Goal: Task Accomplishment & Management: Use online tool/utility

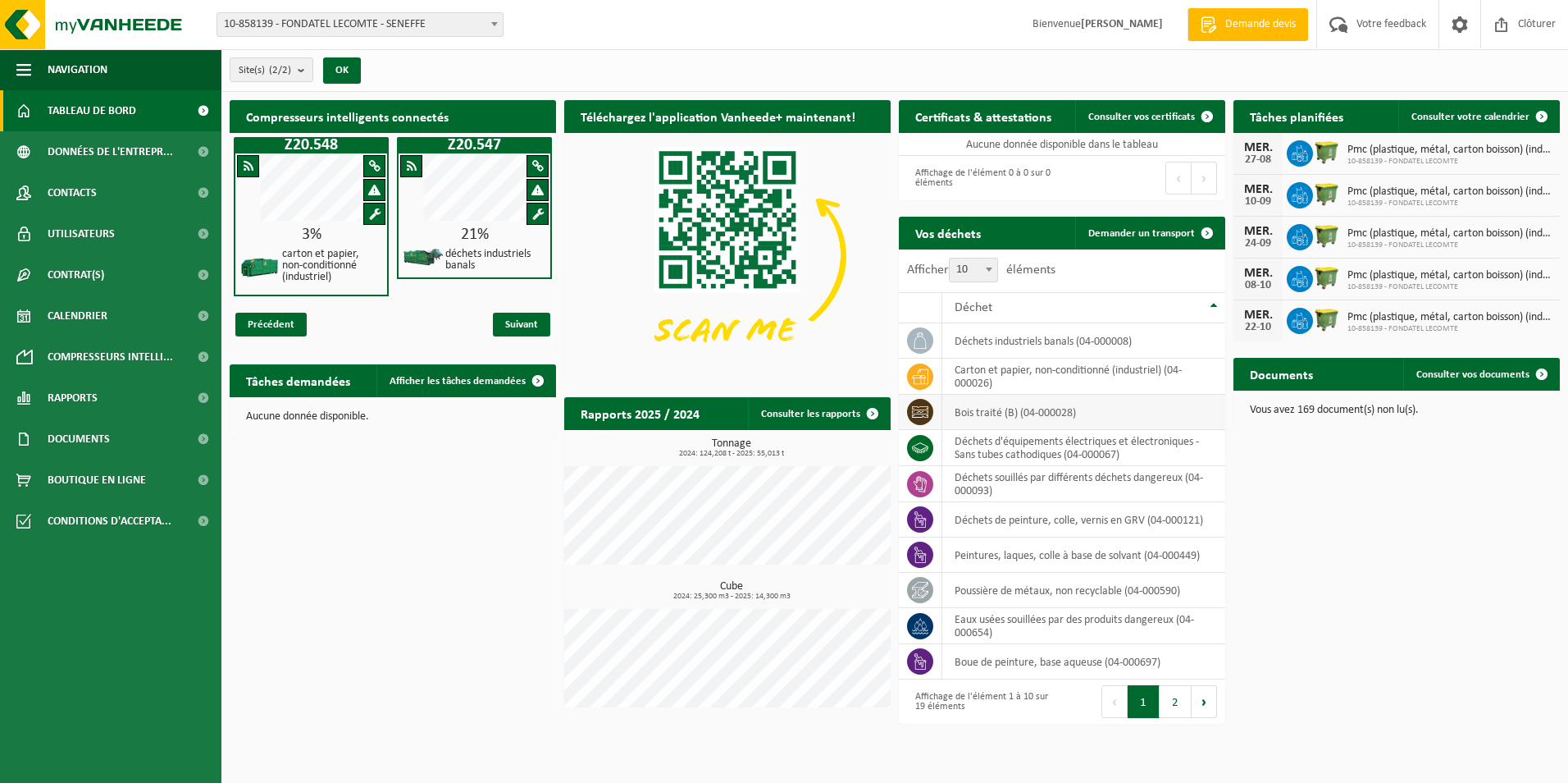
click at [916, 411] on icon at bounding box center [920, 412] width 16 height 16
click at [1132, 232] on span "Demander un transport" at bounding box center [1141, 233] width 106 height 11
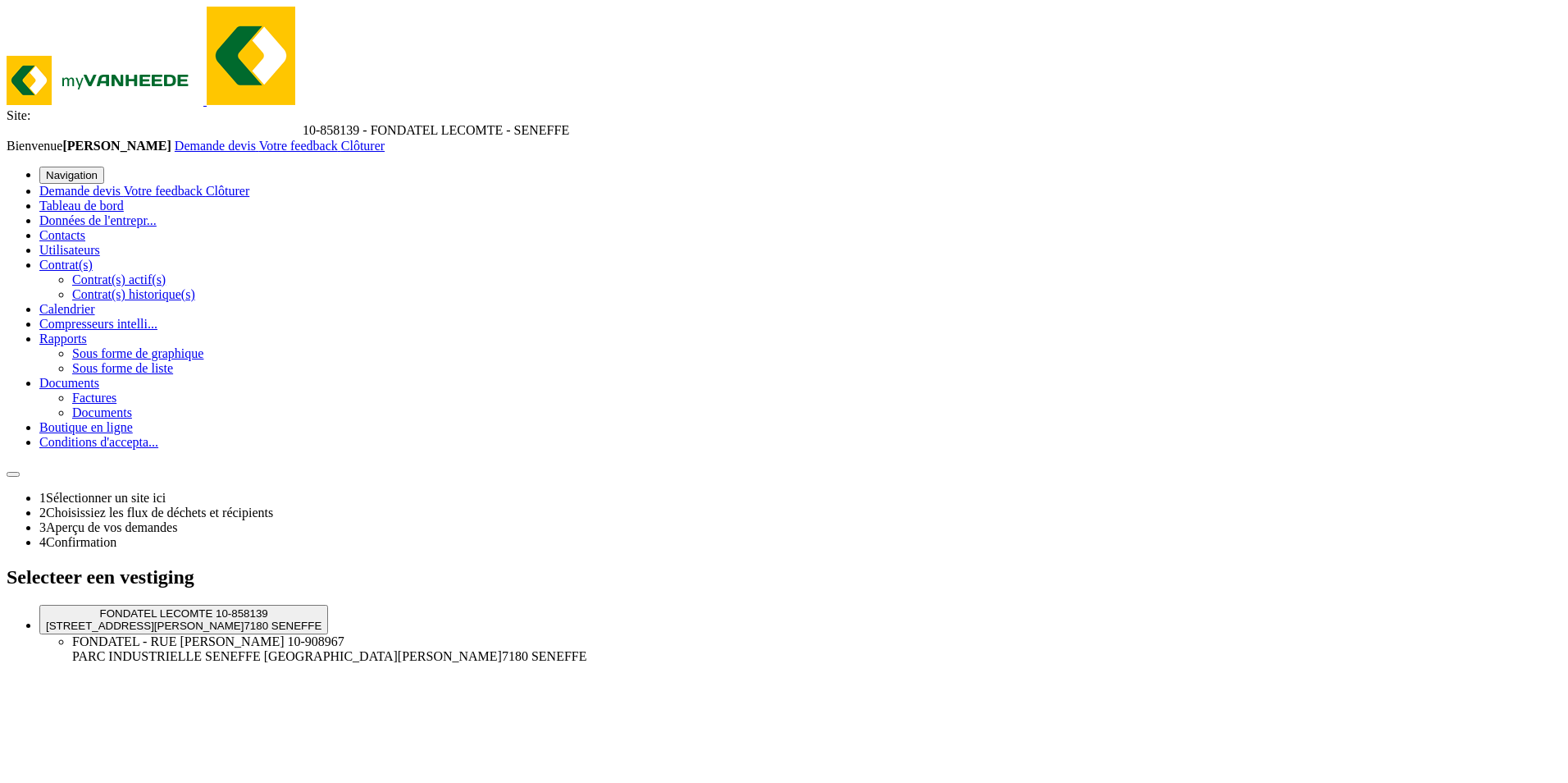
click at [321, 607] on div "FONDATEL LECOMTE 10-858139" at bounding box center [183, 614] width 276 height 13
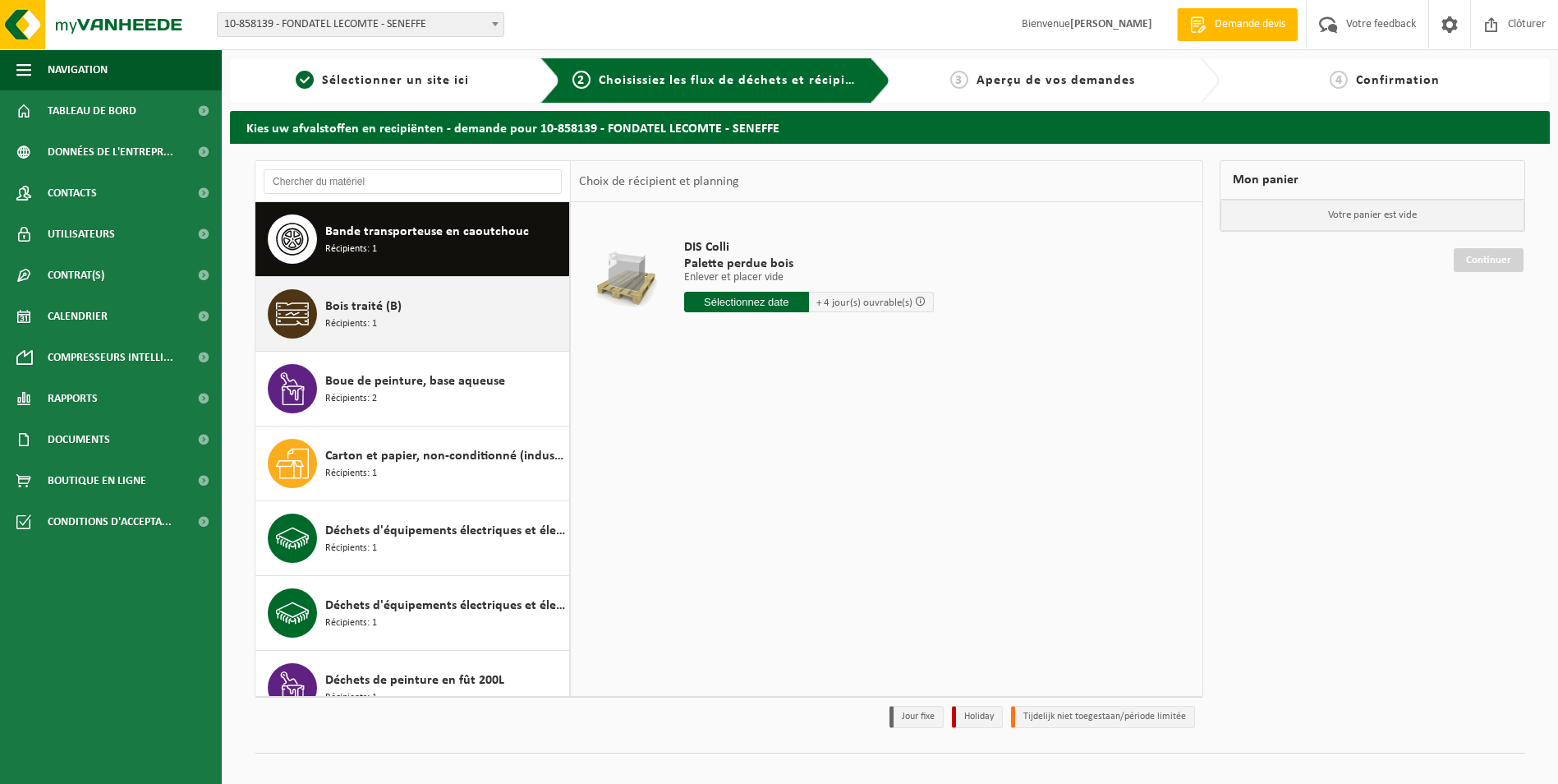
click at [359, 324] on span "Récipients: 1" at bounding box center [351, 324] width 52 height 15
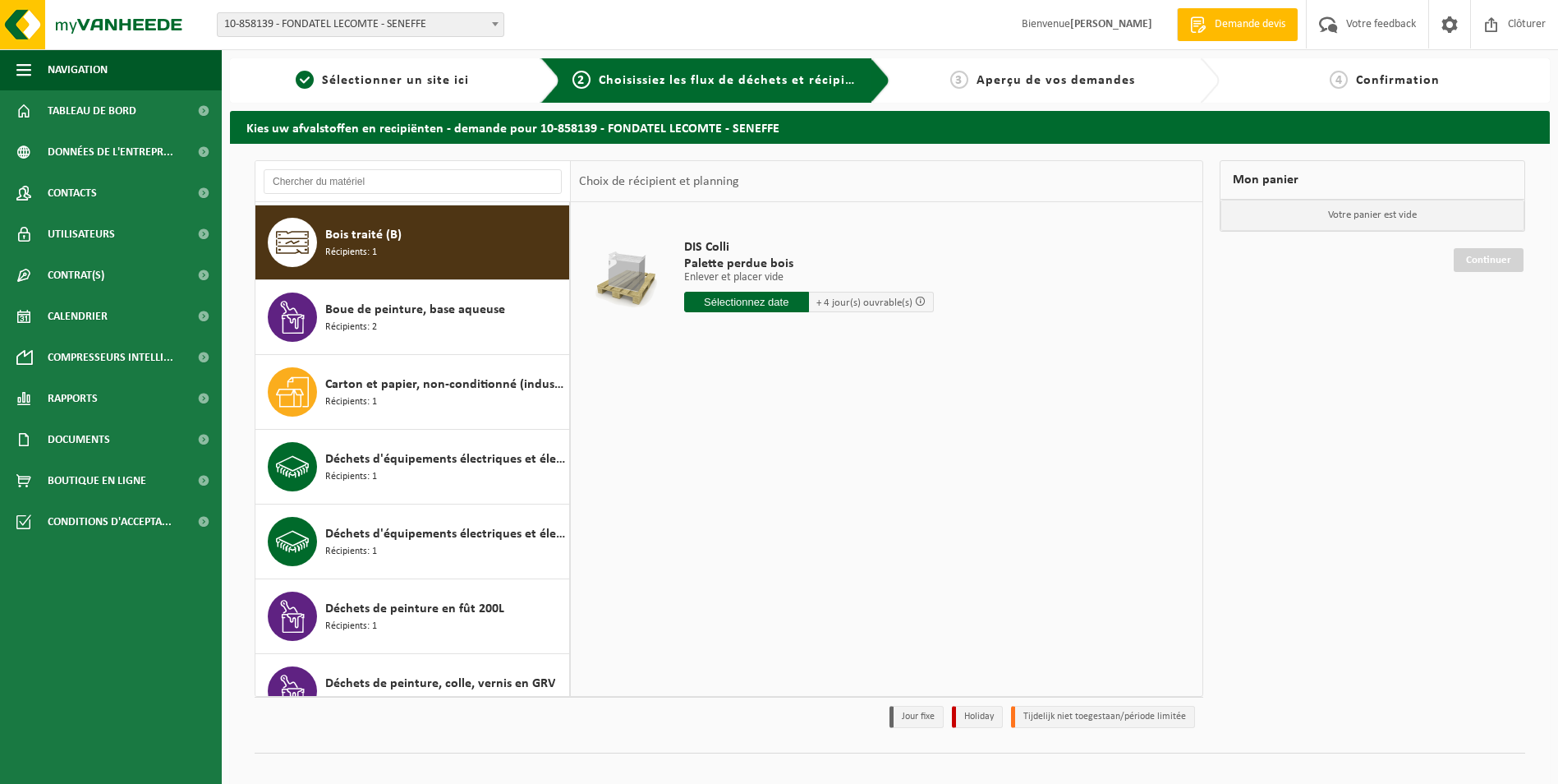
scroll to position [75, 0]
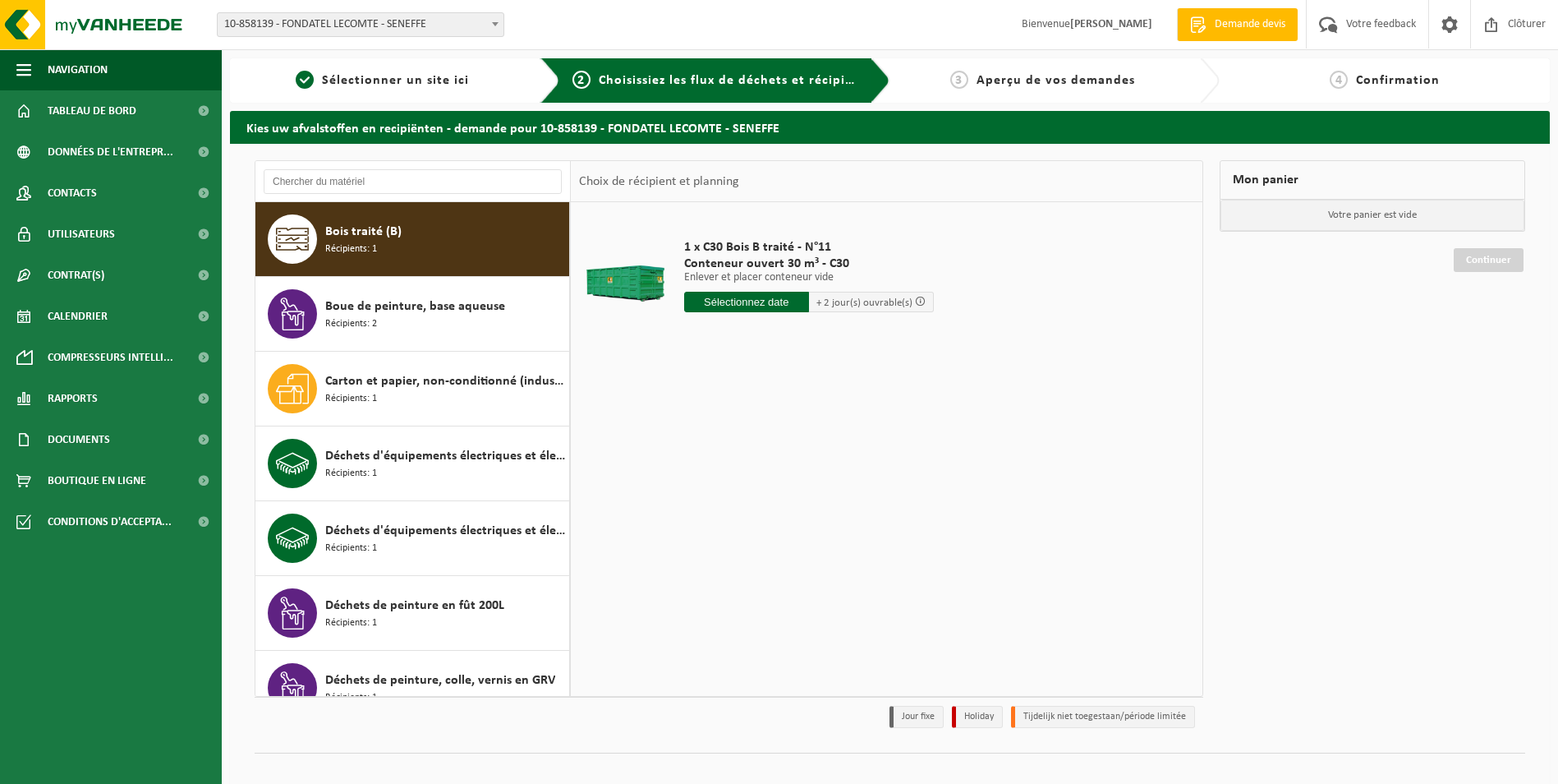
click at [710, 304] on input "text" at bounding box center [747, 302] width 125 height 21
click at [707, 478] on div "18" at bounding box center [699, 473] width 29 height 26
type input "à partir de 2025-08-18"
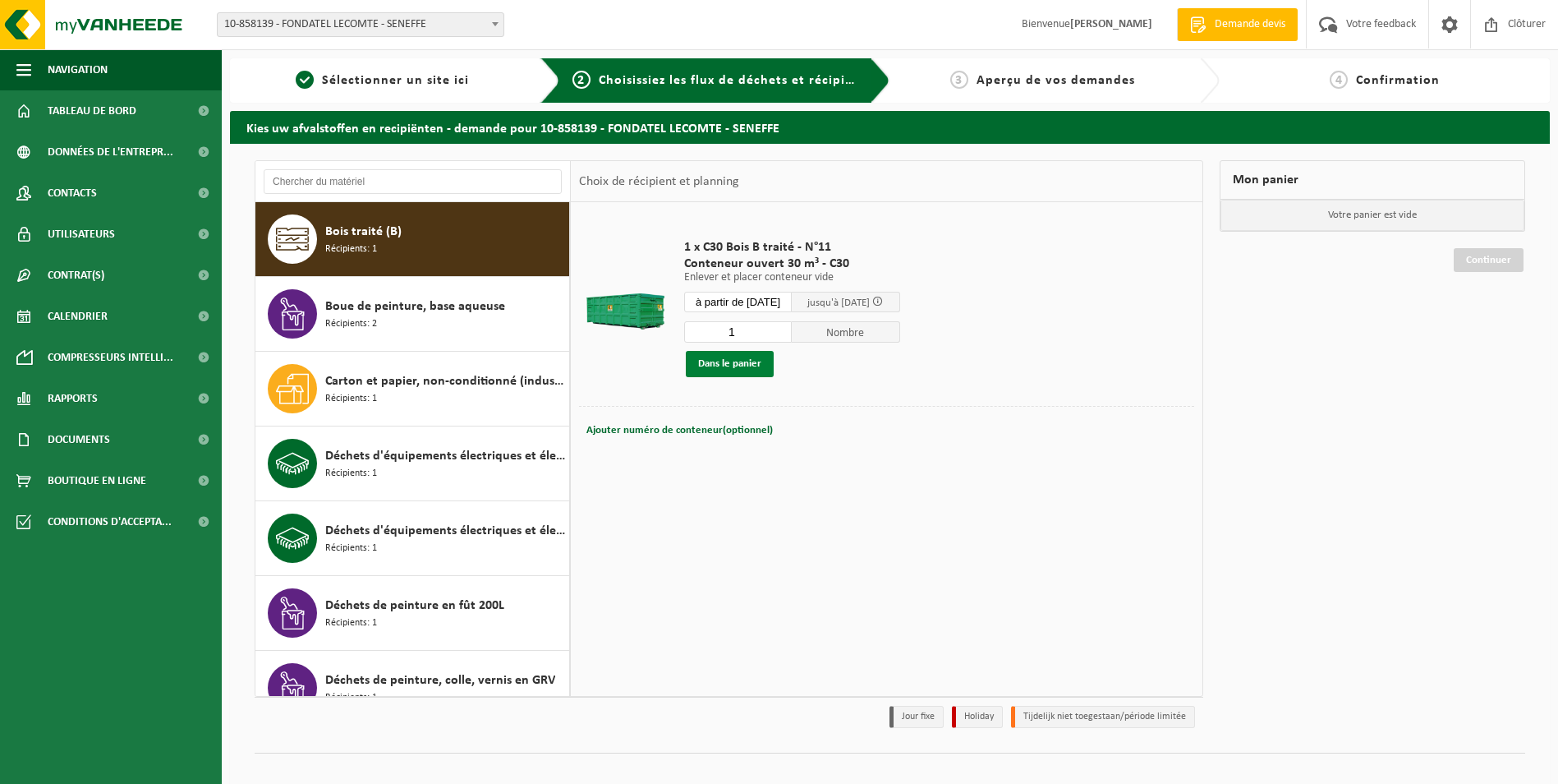
click at [708, 363] on button "Dans le panier" at bounding box center [729, 364] width 88 height 26
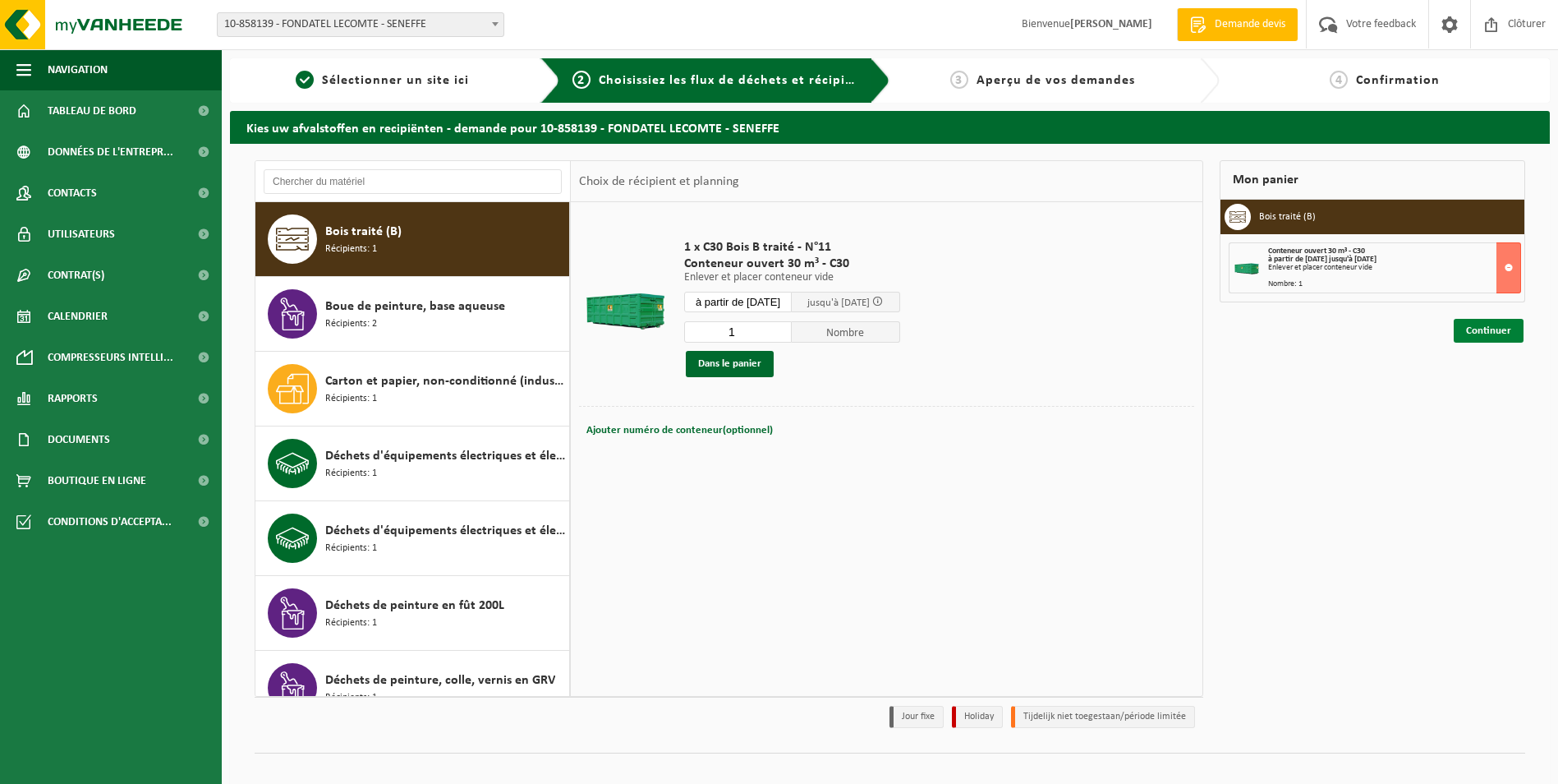
click at [1484, 328] on link "Continuer" at bounding box center [1489, 331] width 70 height 24
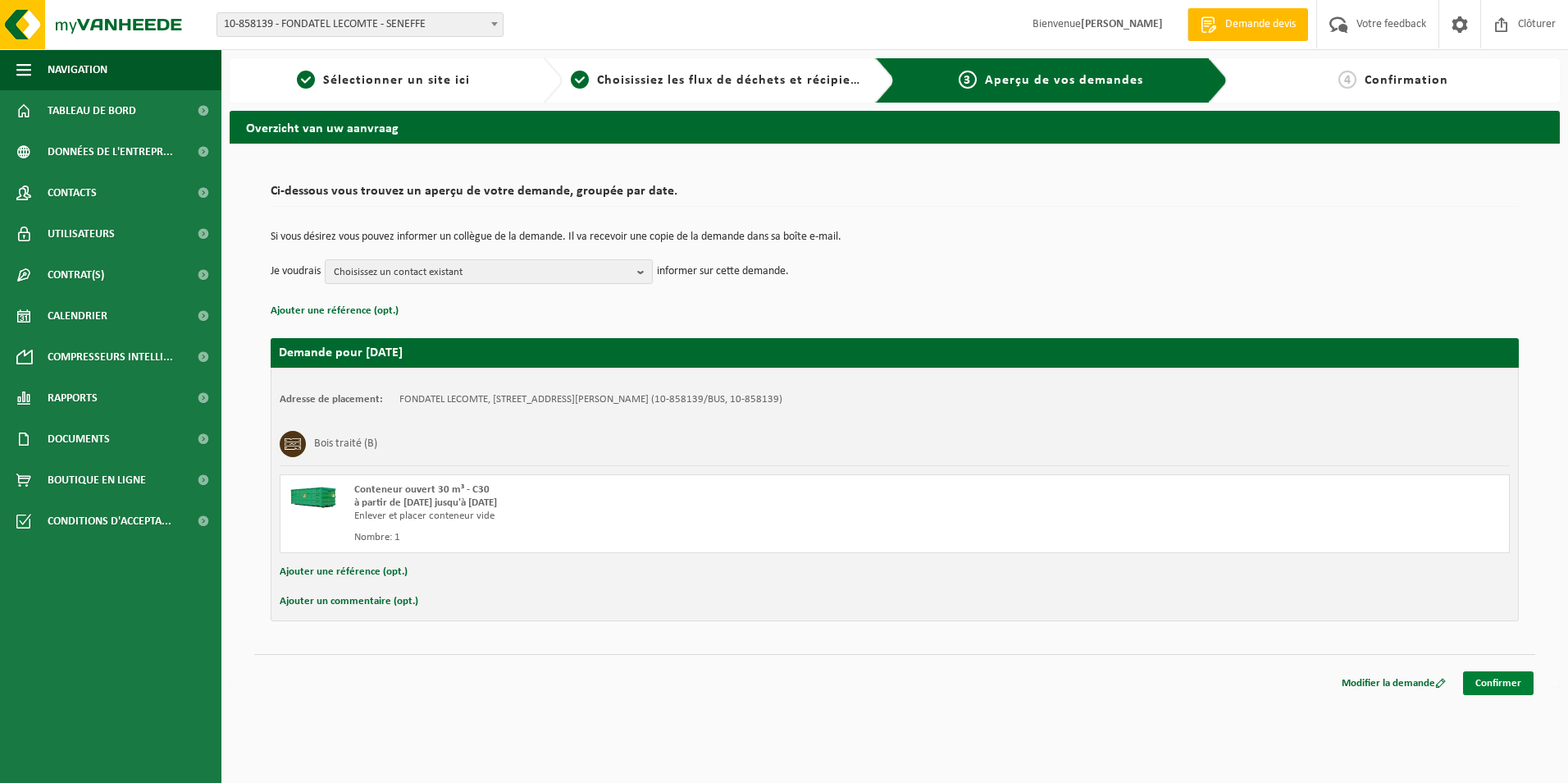
click at [1502, 682] on link "Confirmer" at bounding box center [1497, 683] width 70 height 24
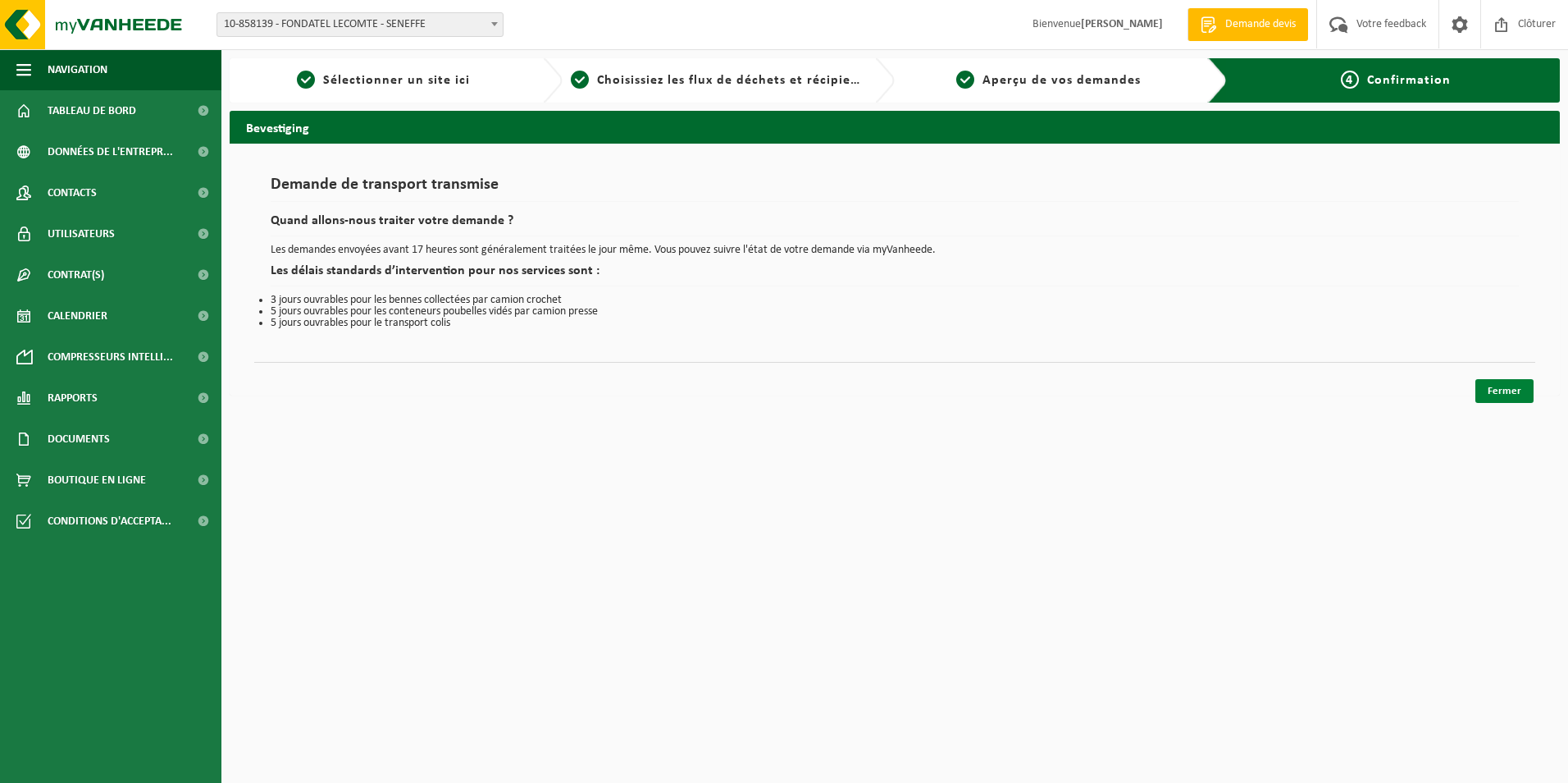
click at [1499, 399] on link "Fermer" at bounding box center [1504, 391] width 58 height 24
